Goal: Transaction & Acquisition: Subscribe to service/newsletter

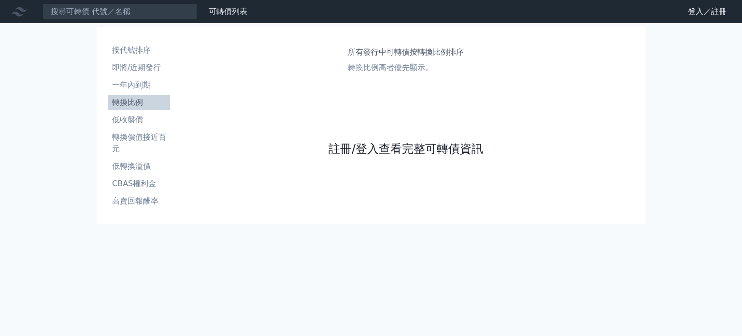
click at [391, 150] on link "註冊/登入查看完整可轉債資訊" at bounding box center [405, 148] width 155 height 15
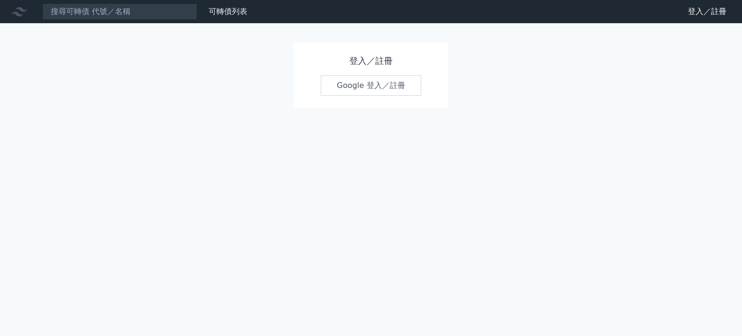
click at [403, 84] on link "Google 登入／註冊" at bounding box center [371, 85] width 100 height 20
